Goal: Information Seeking & Learning: Learn about a topic

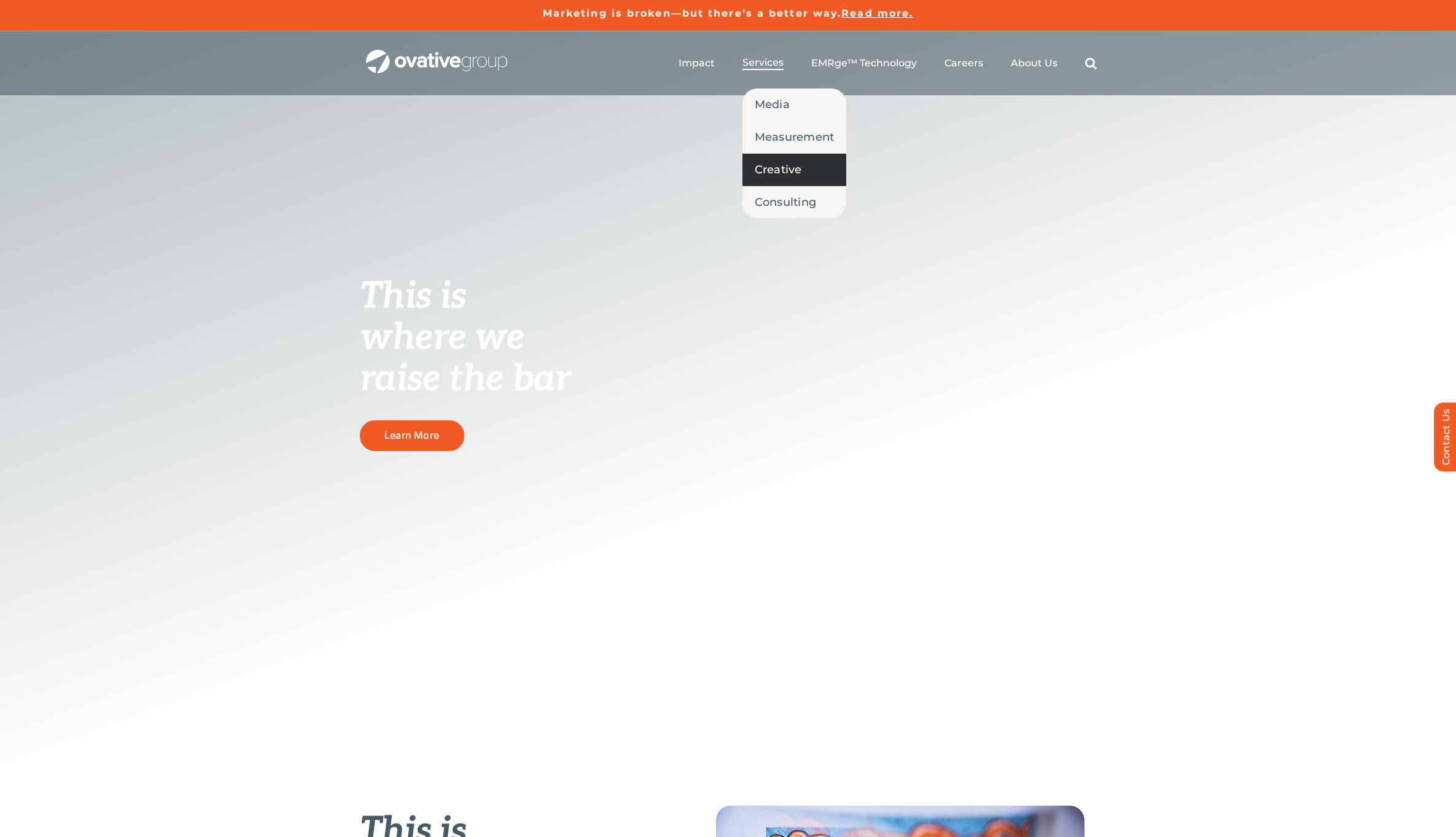
click at [769, 166] on span "Creative" at bounding box center [778, 169] width 47 height 17
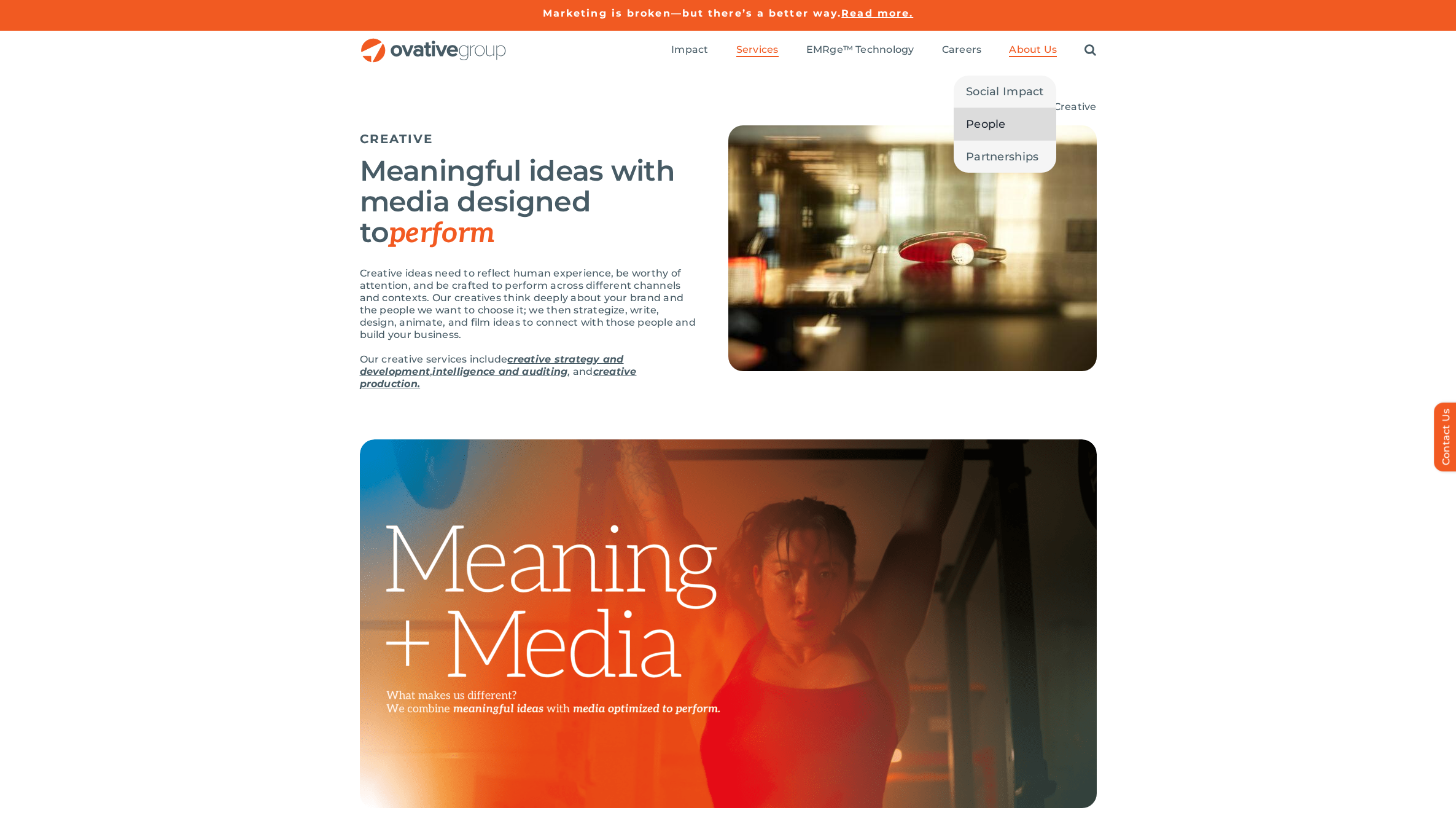
click at [994, 125] on span "People" at bounding box center [986, 124] width 40 height 17
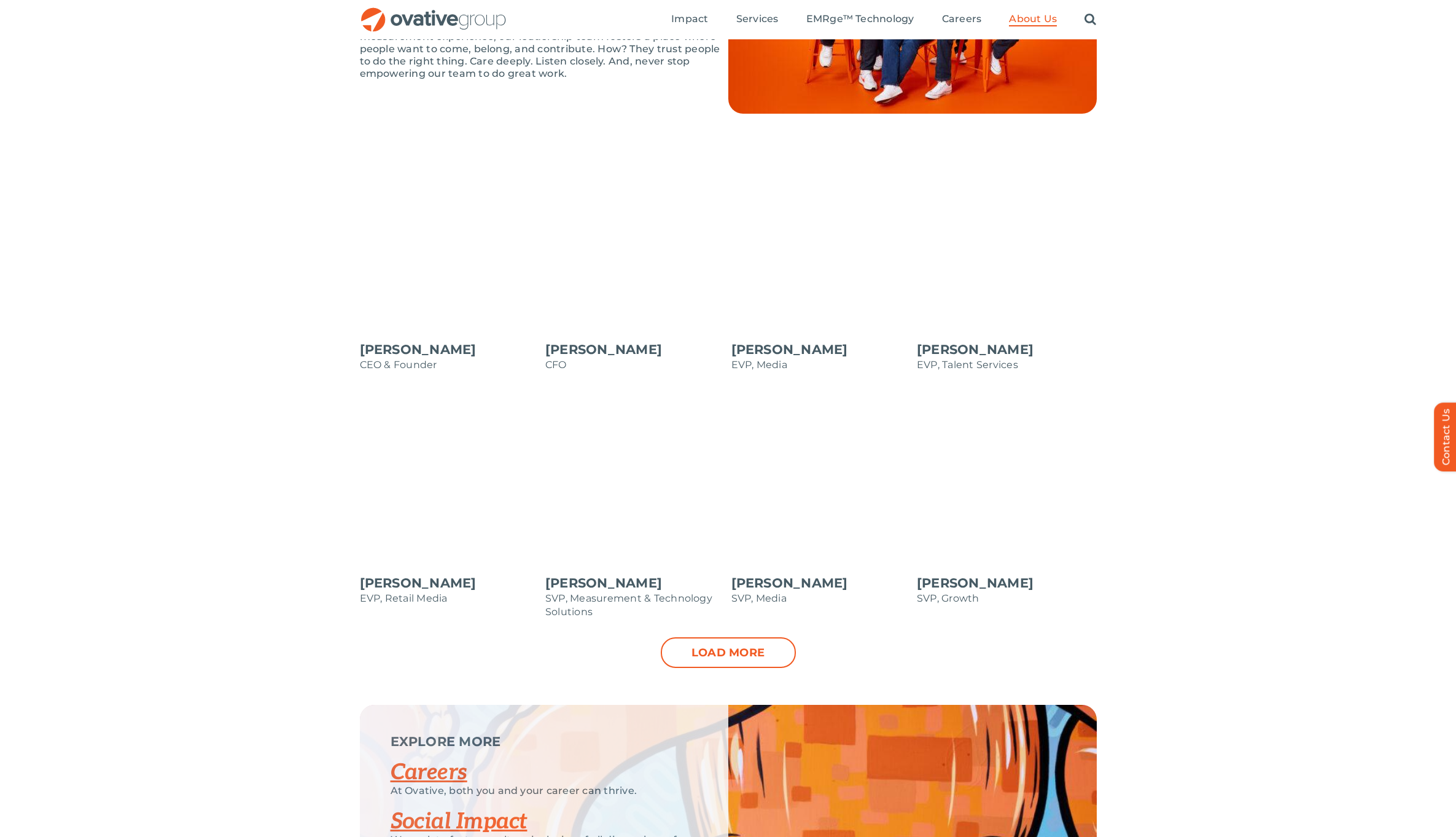
scroll to position [882, 0]
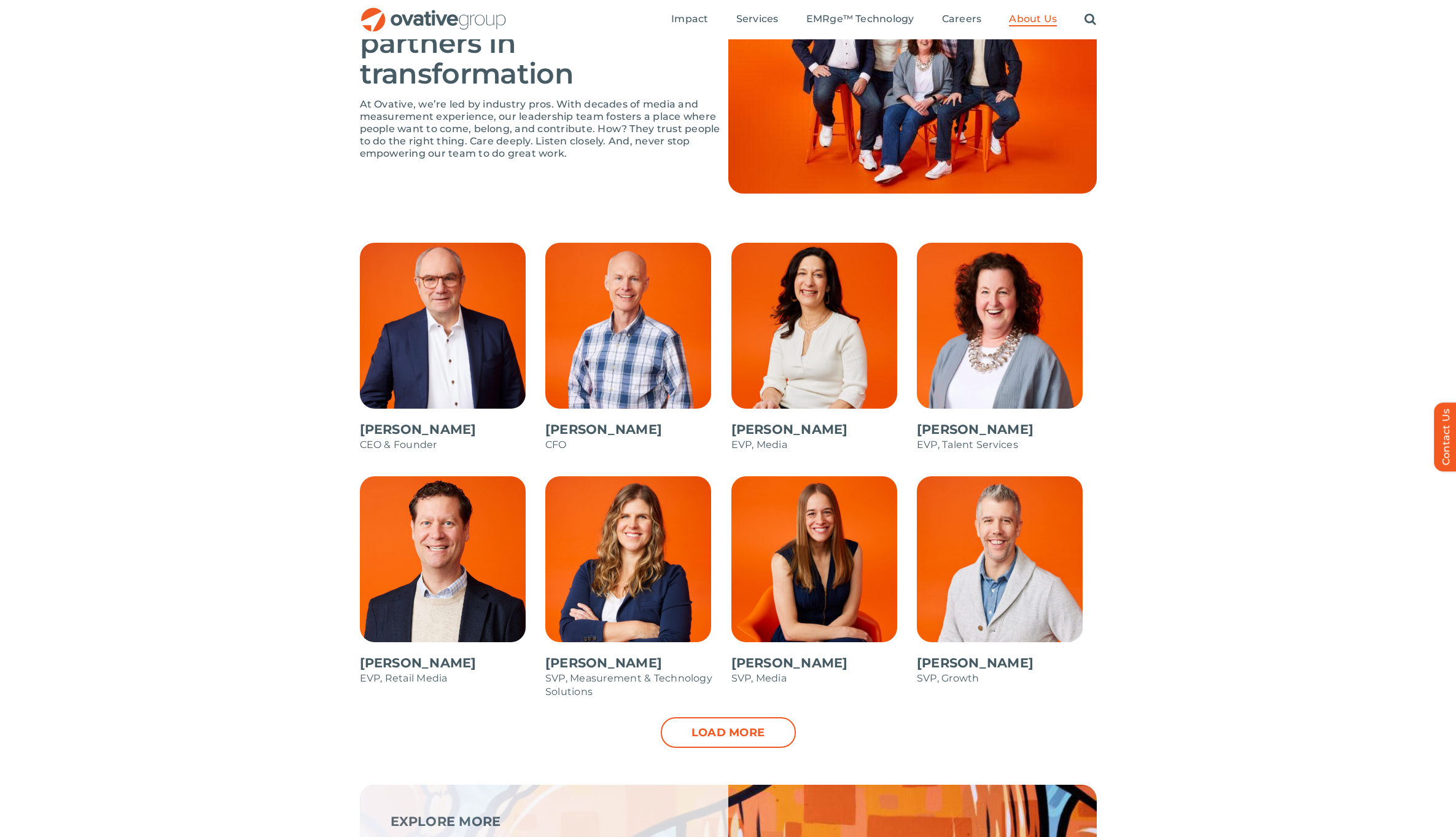
click at [988, 362] on span at bounding box center [1007, 353] width 180 height 221
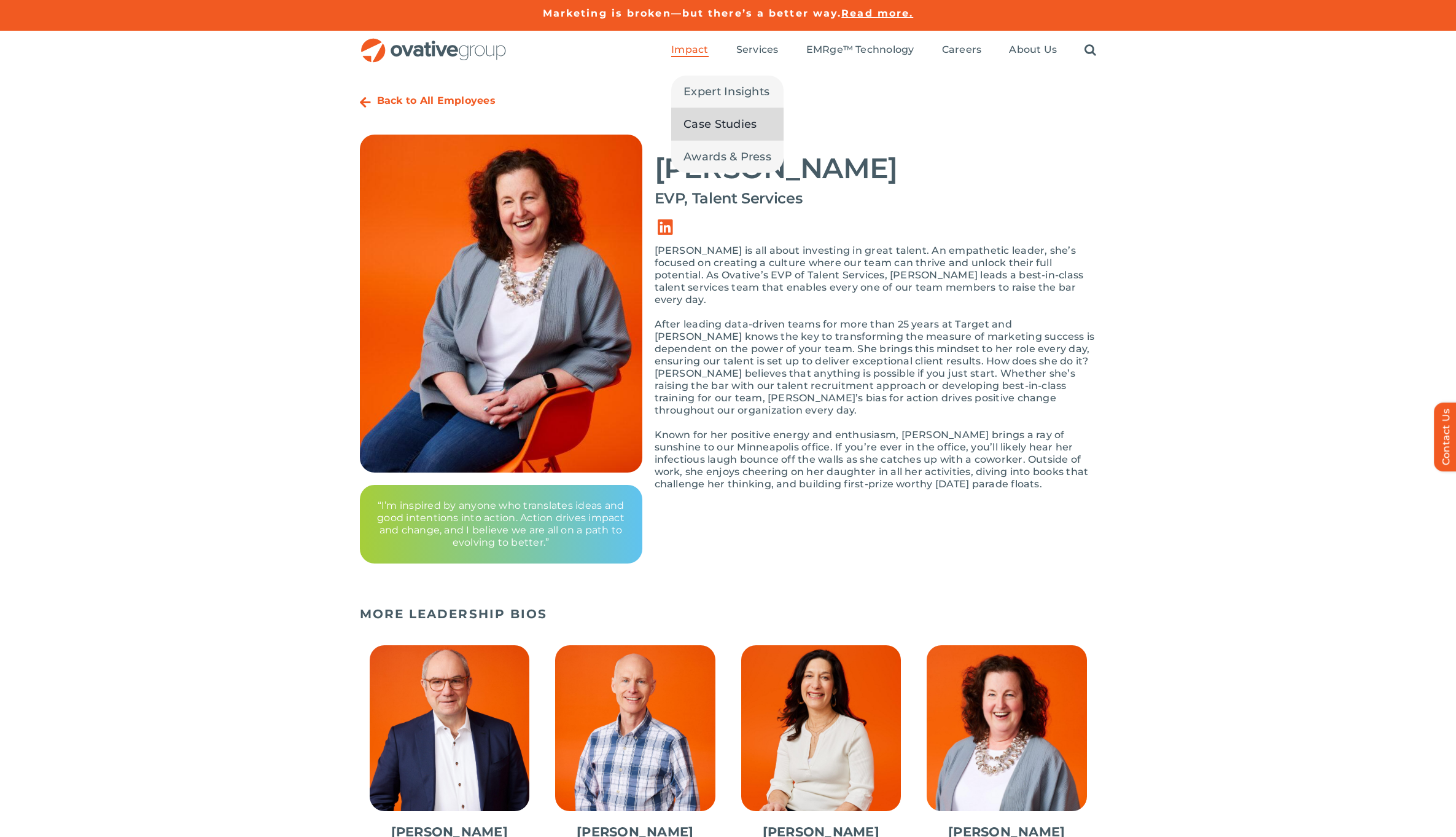
click at [691, 125] on span "Case Studies" at bounding box center [720, 124] width 73 height 17
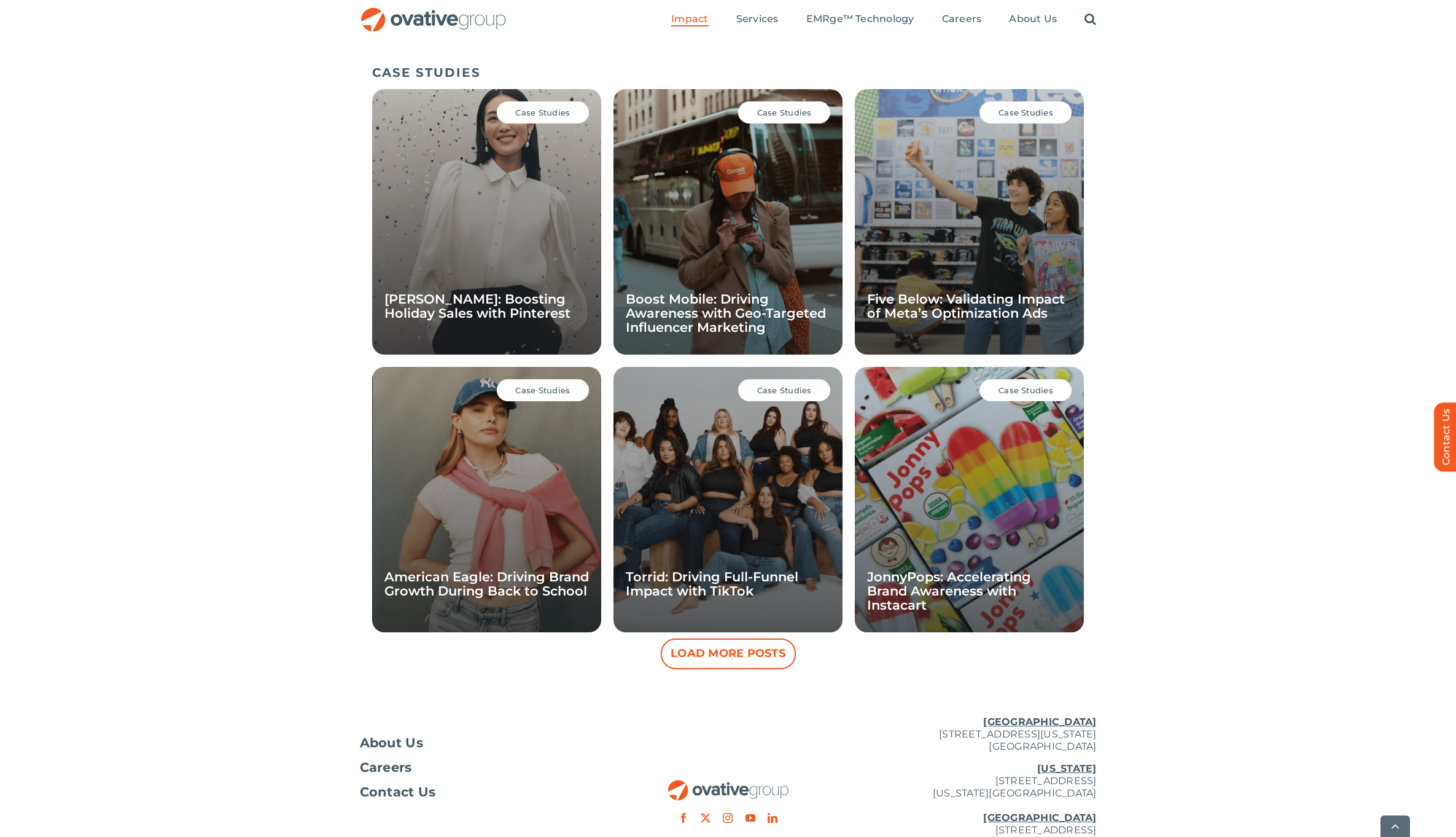
scroll to position [822, 0]
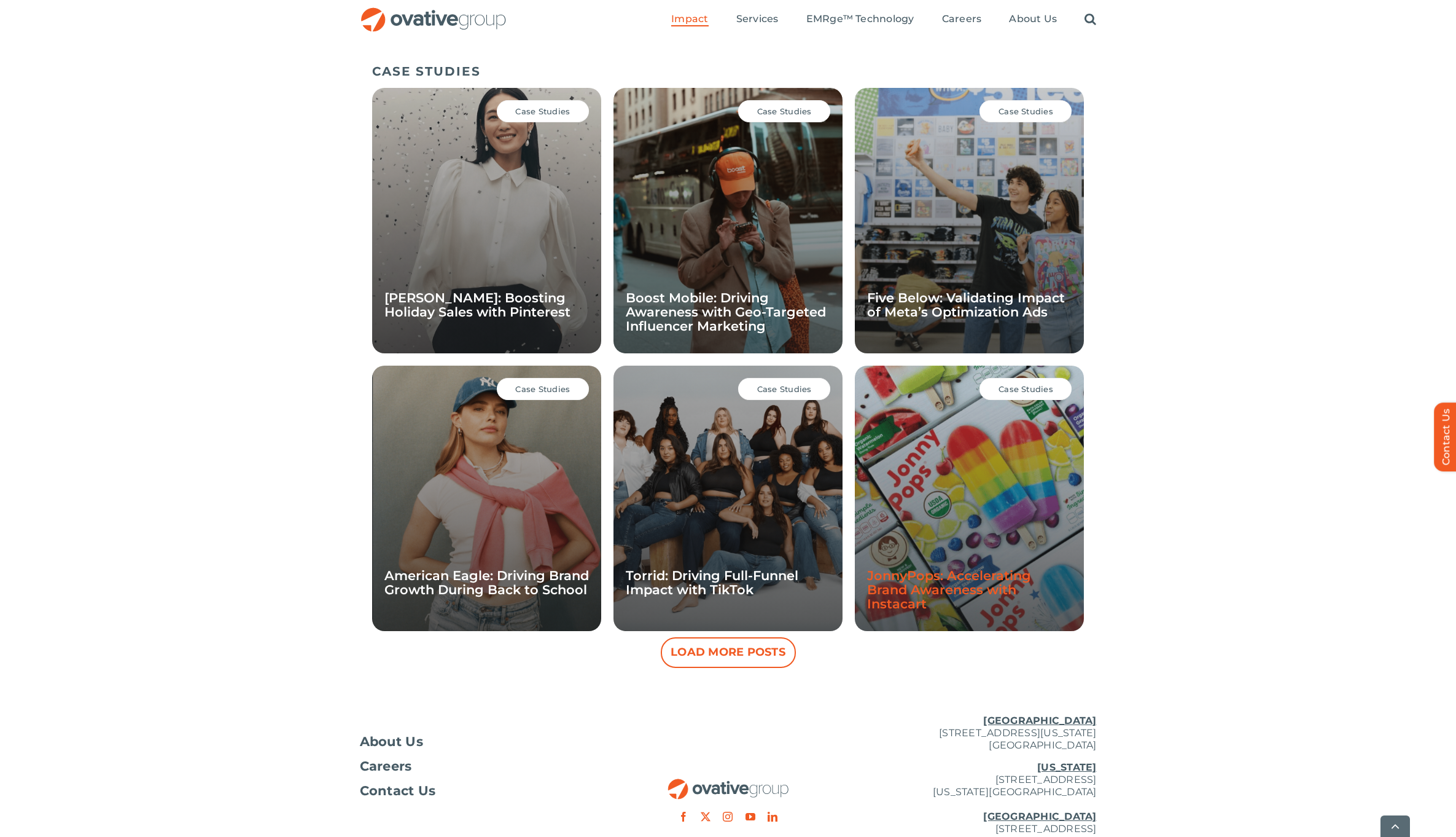
click at [954, 578] on link "JonnyPops: Accelerating Brand Awareness with Instacart" at bounding box center [949, 590] width 164 height 44
